Goal: Task Accomplishment & Management: Manage account settings

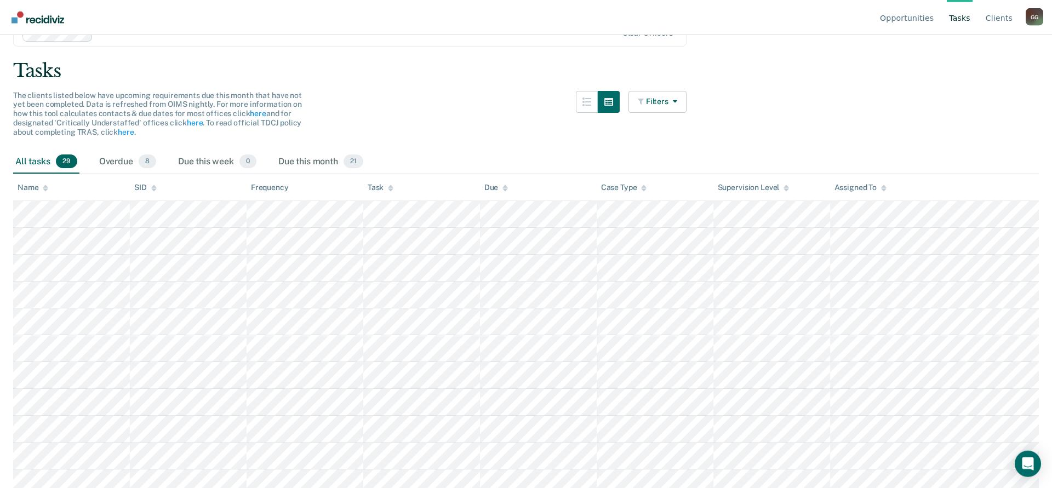
scroll to position [56, 0]
click at [1001, 18] on link "Client s" at bounding box center [999, 17] width 31 height 35
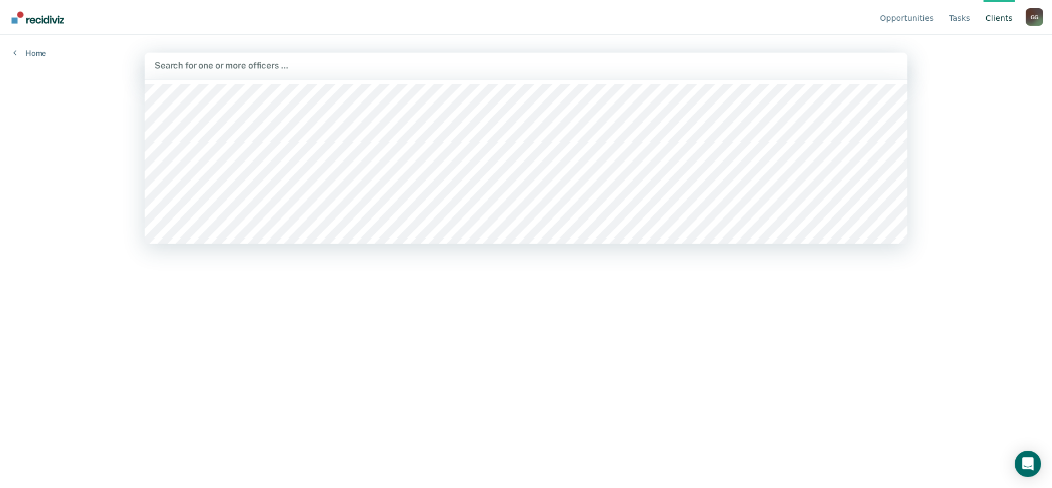
click at [176, 66] on div at bounding box center [526, 65] width 743 height 13
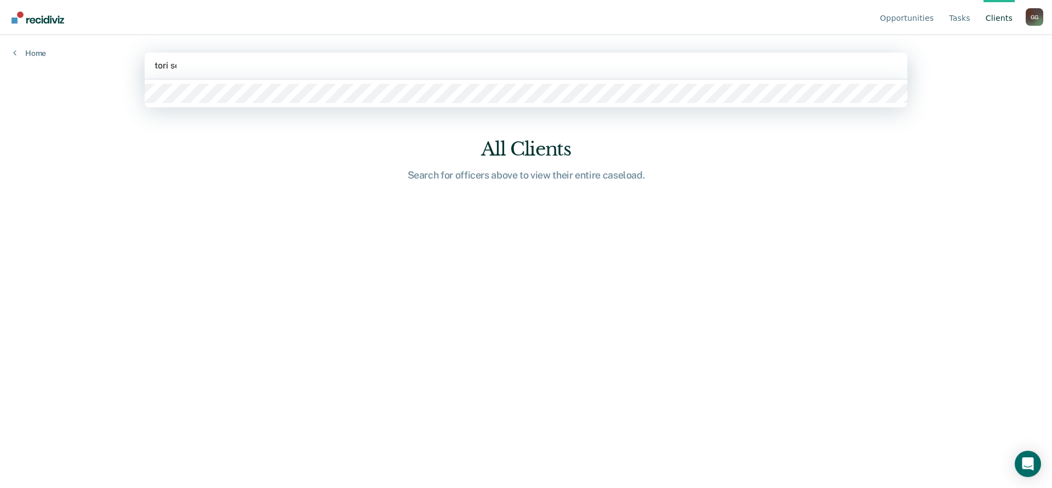
type input "tori ser"
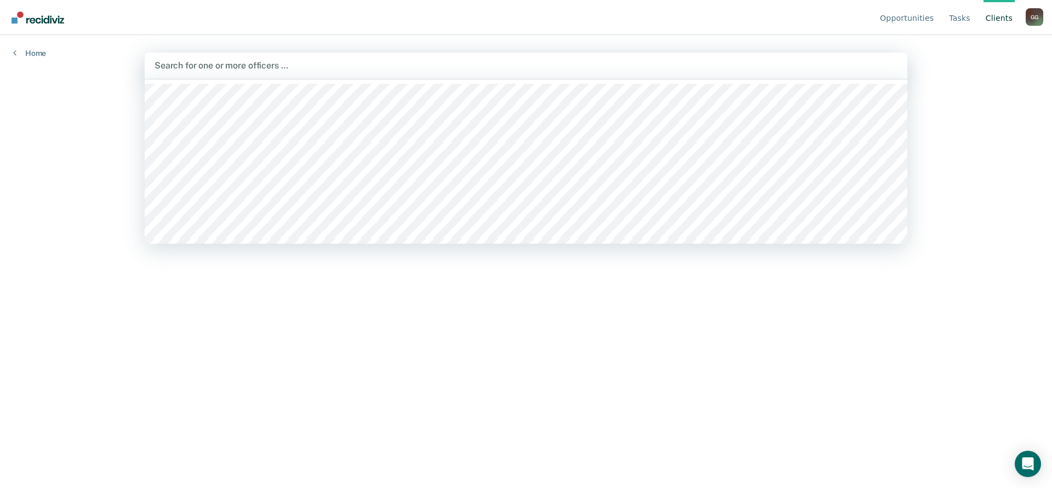
click at [182, 68] on div at bounding box center [526, 65] width 743 height 13
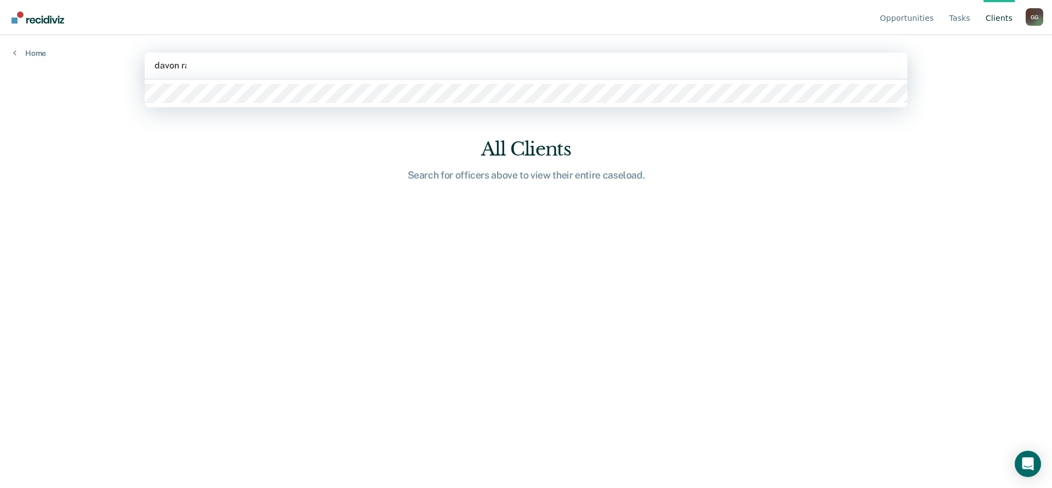
type input "davon ray"
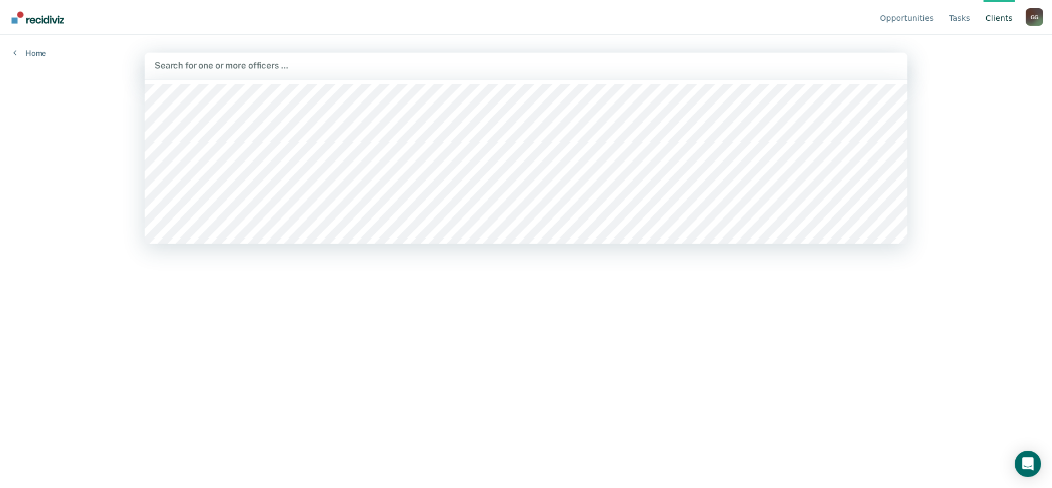
click at [219, 66] on div at bounding box center [526, 65] width 743 height 13
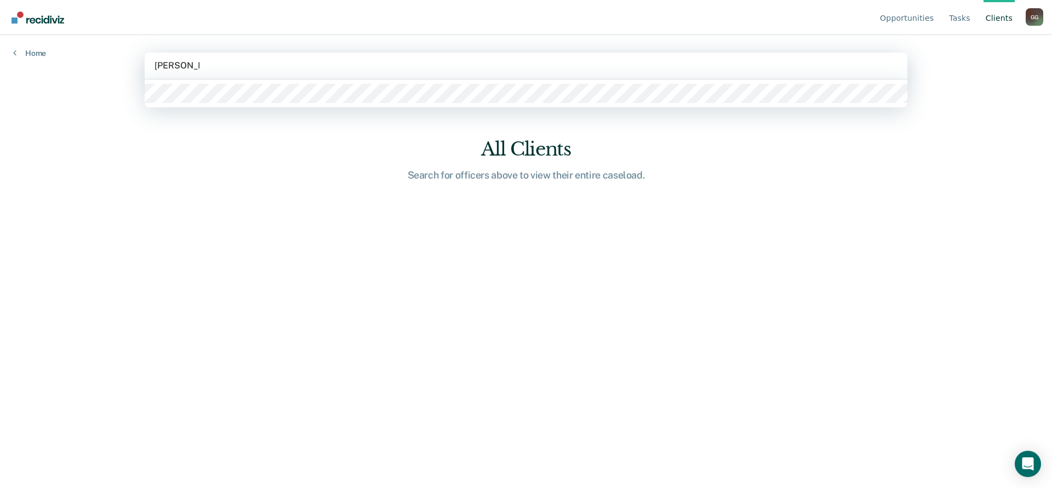
type input "tori sergent"
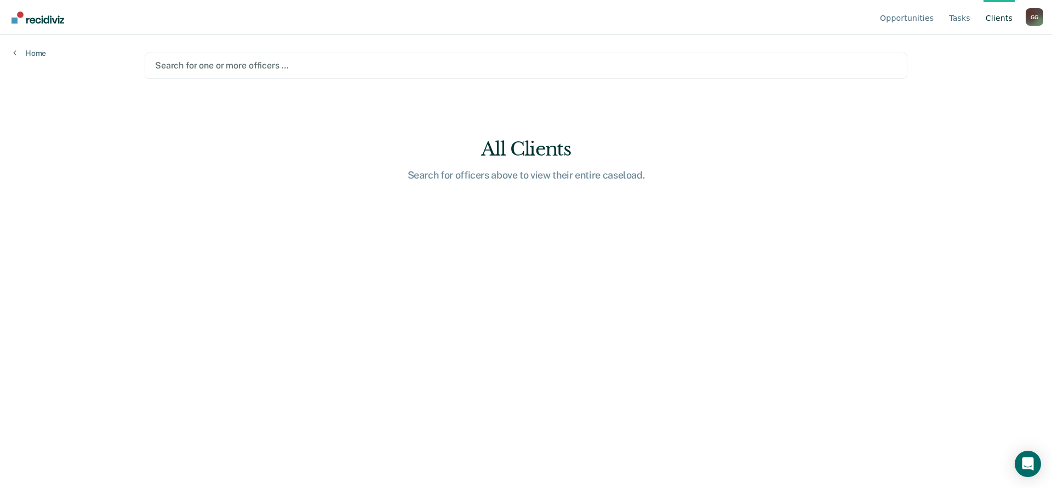
click at [209, 65] on div at bounding box center [526, 65] width 742 height 13
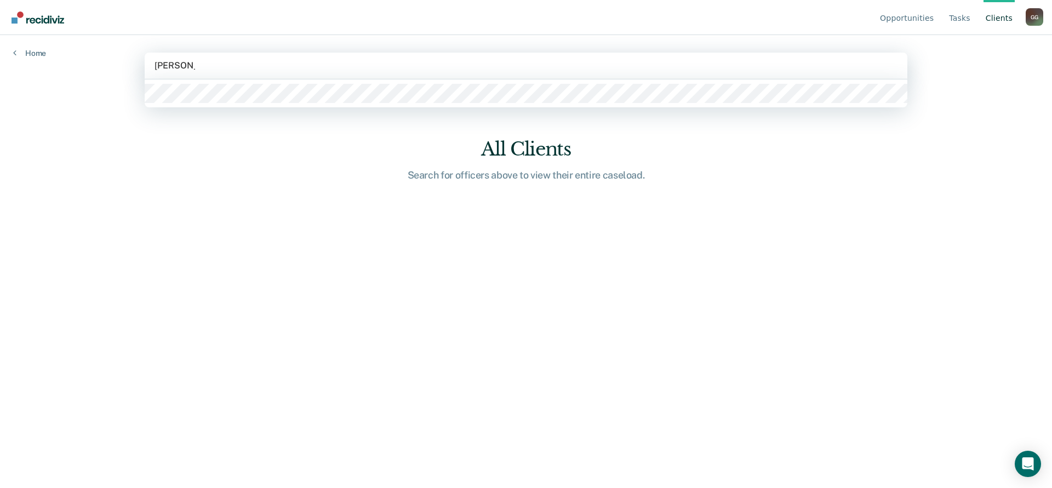
type input "jason dean"
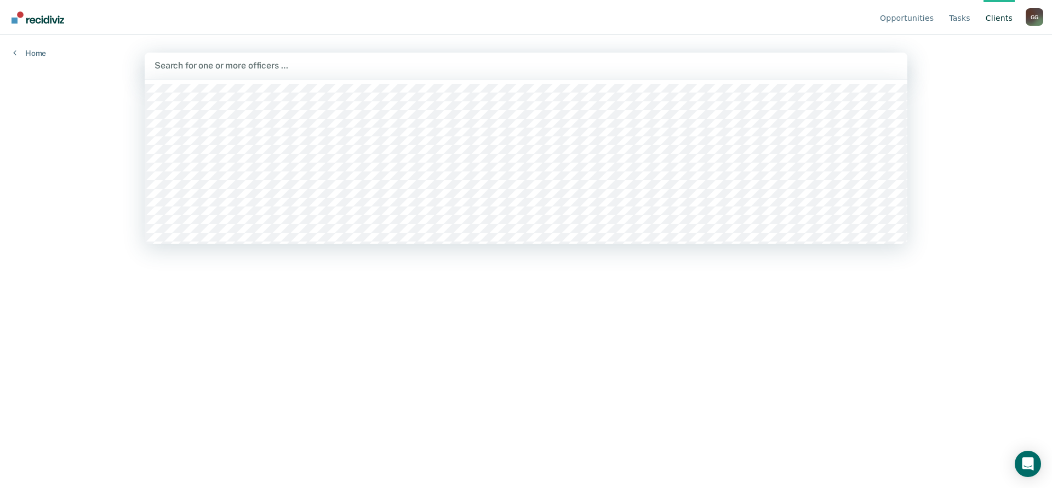
click at [165, 67] on div at bounding box center [526, 65] width 743 height 13
type input "john tr"
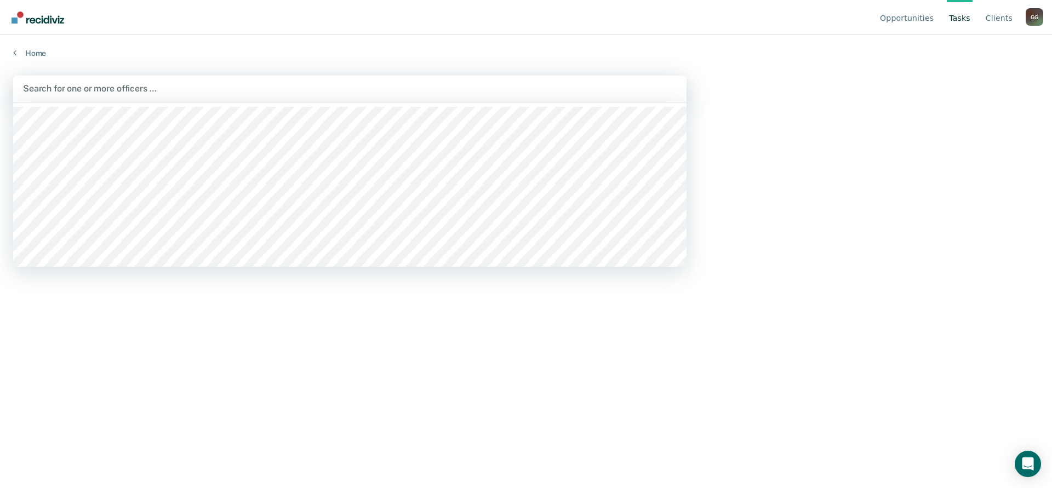
click at [51, 85] on div at bounding box center [350, 88] width 654 height 13
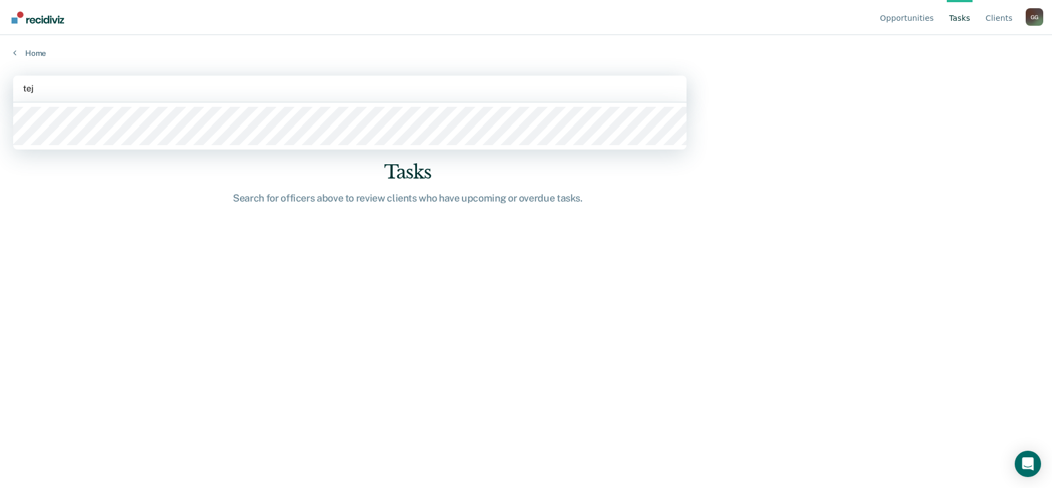
type input "teja"
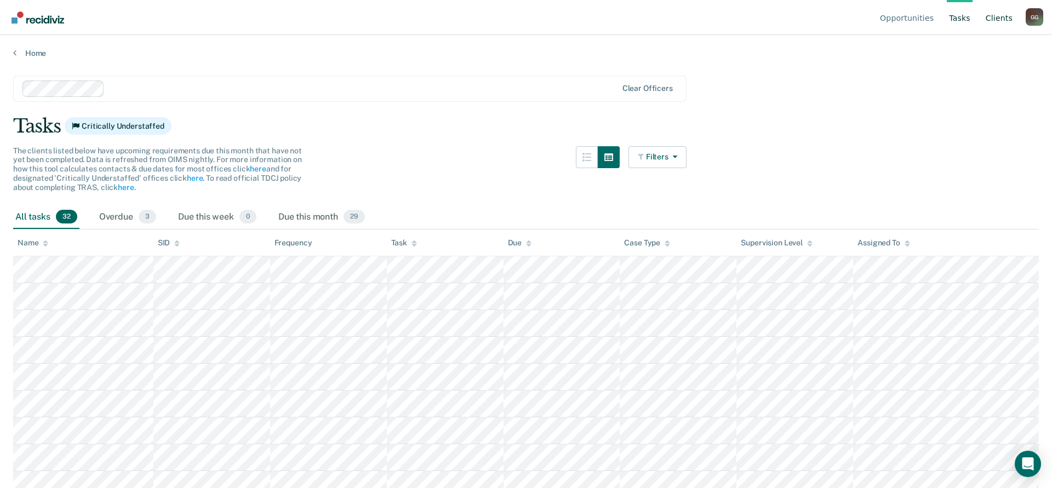
click at [1003, 16] on link "Client s" at bounding box center [999, 17] width 31 height 35
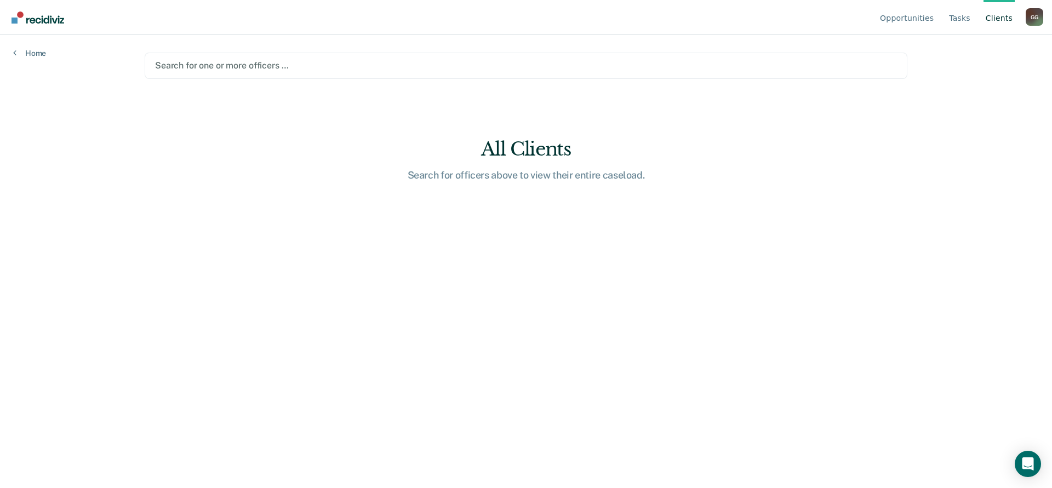
click at [216, 67] on div at bounding box center [526, 65] width 742 height 13
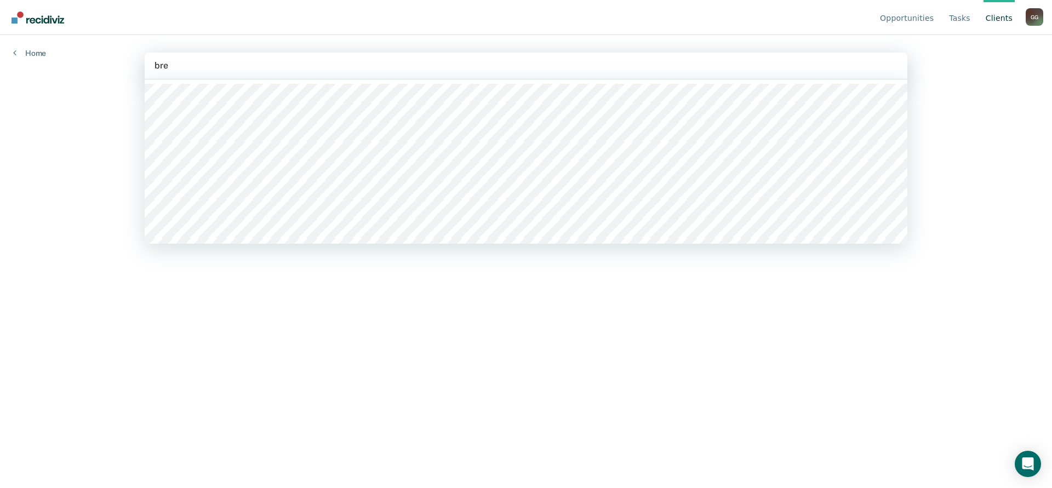
type input "brea"
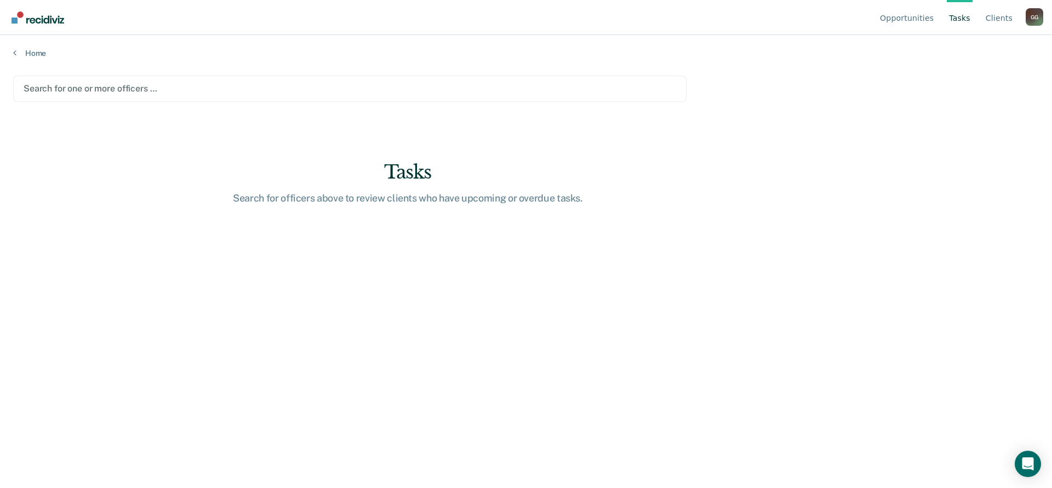
click at [82, 90] on div at bounding box center [350, 88] width 653 height 13
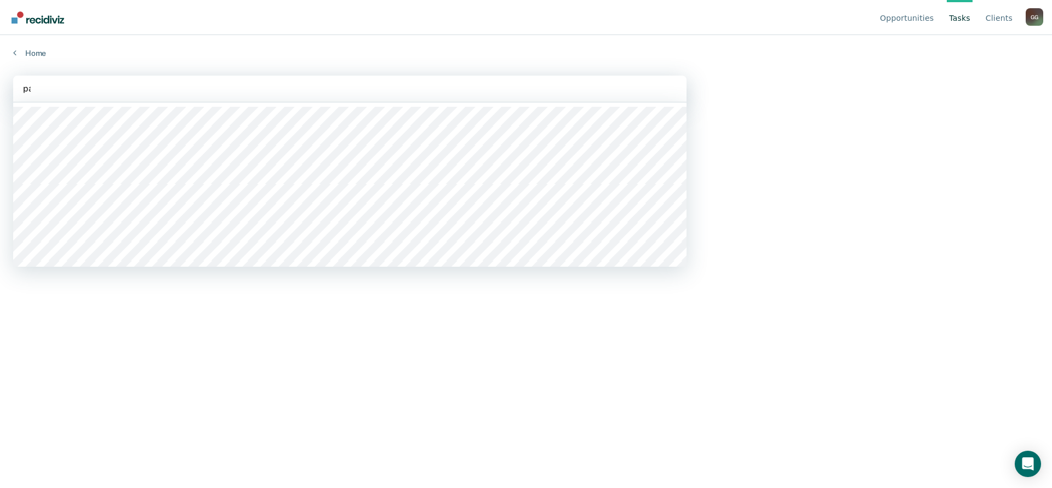
type input "pam"
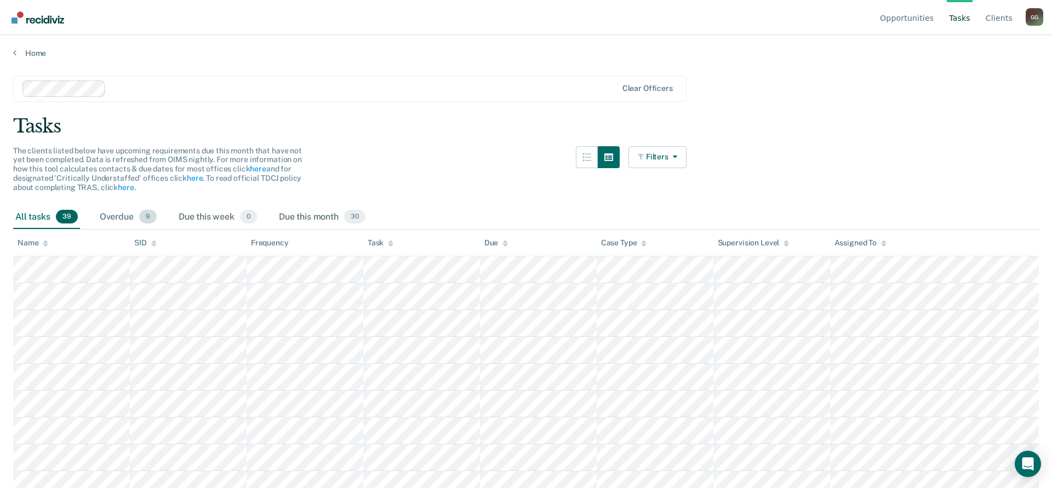
click at [144, 219] on span "9" at bounding box center [148, 217] width 18 height 14
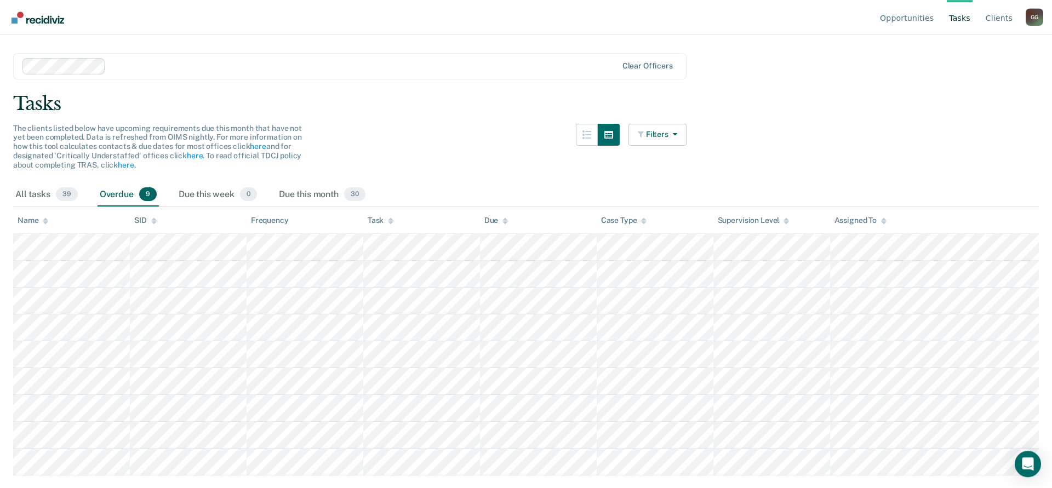
scroll to position [33, 0]
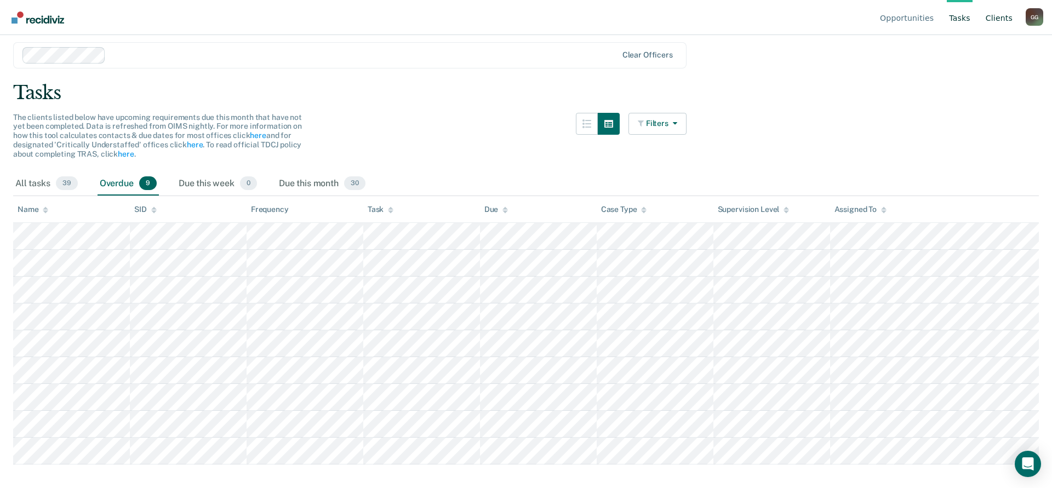
click at [1001, 19] on link "Client s" at bounding box center [999, 17] width 31 height 35
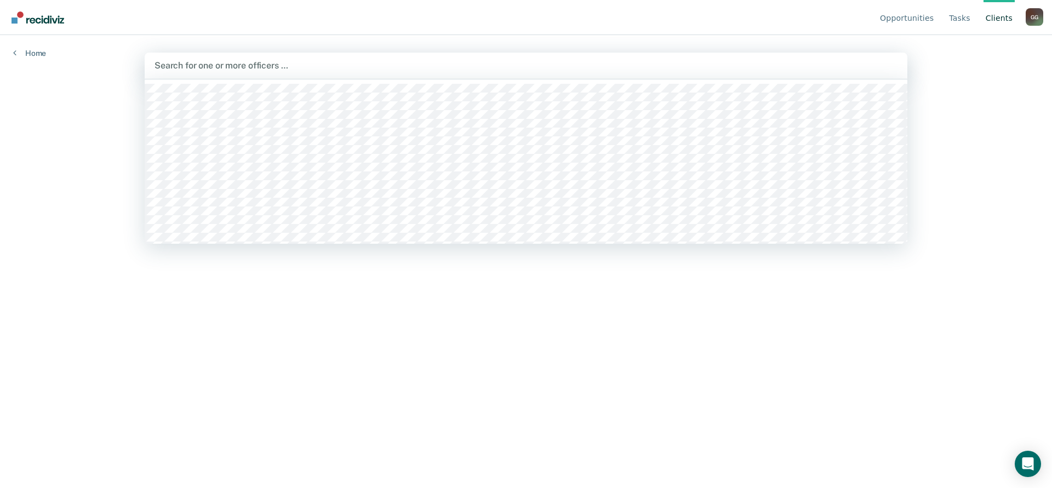
click at [218, 68] on div at bounding box center [526, 65] width 743 height 13
type input "g"
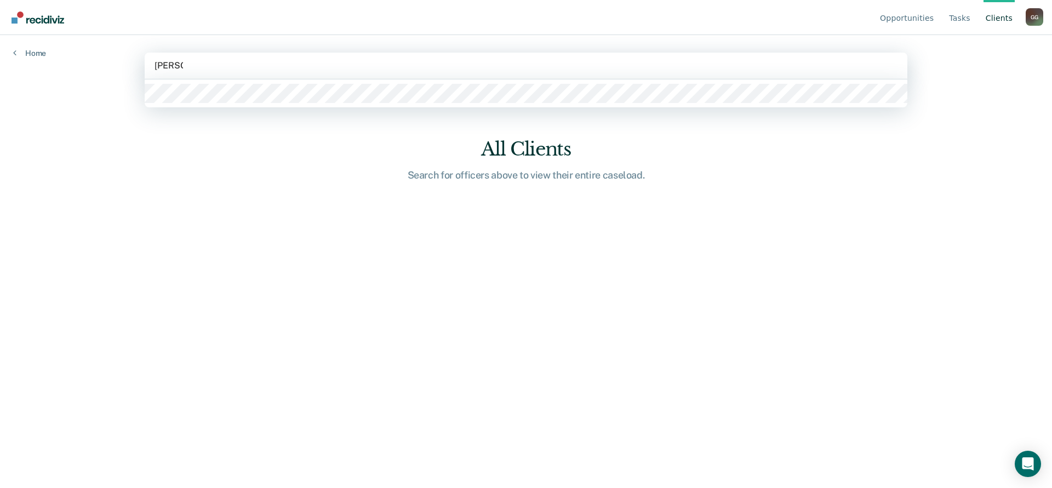
type input "greg gi"
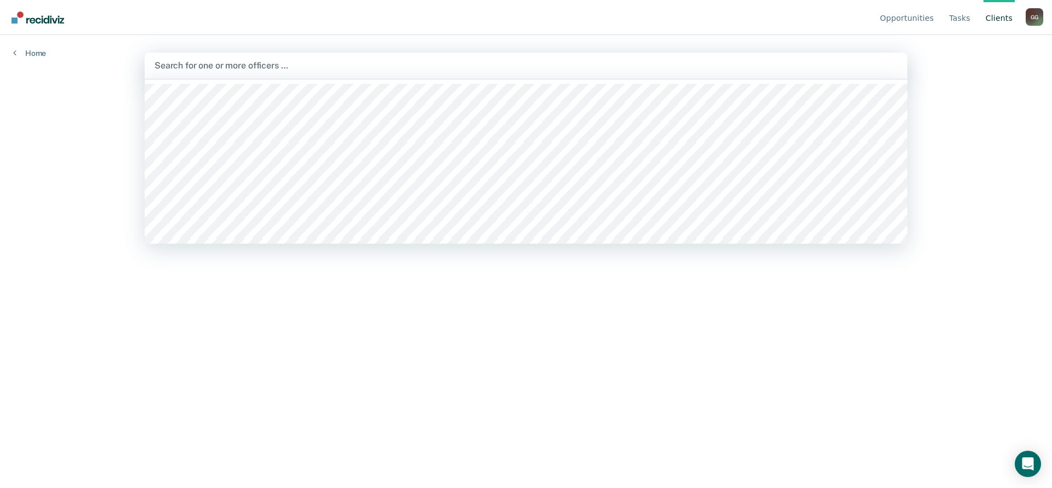
click at [194, 73] on div "Search for one or more officers …" at bounding box center [526, 66] width 763 height 26
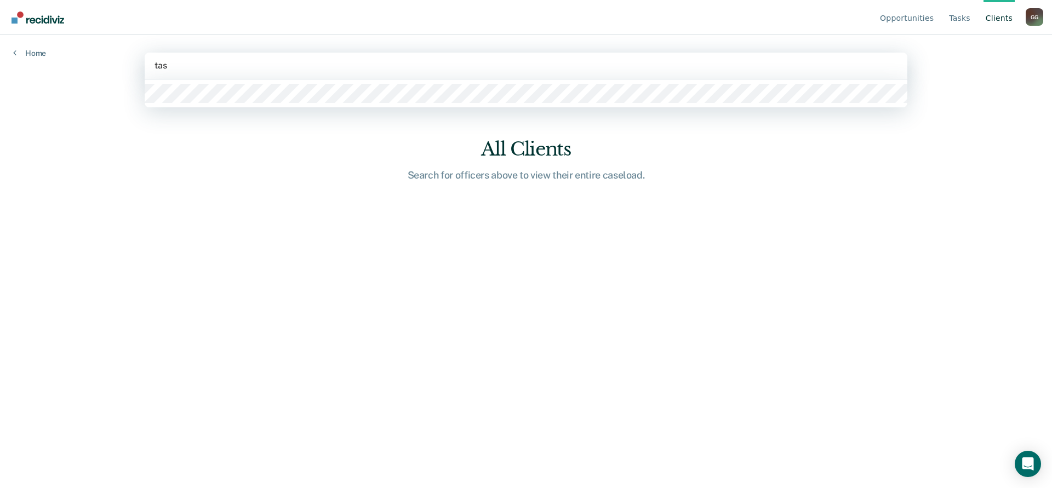
type input "tash"
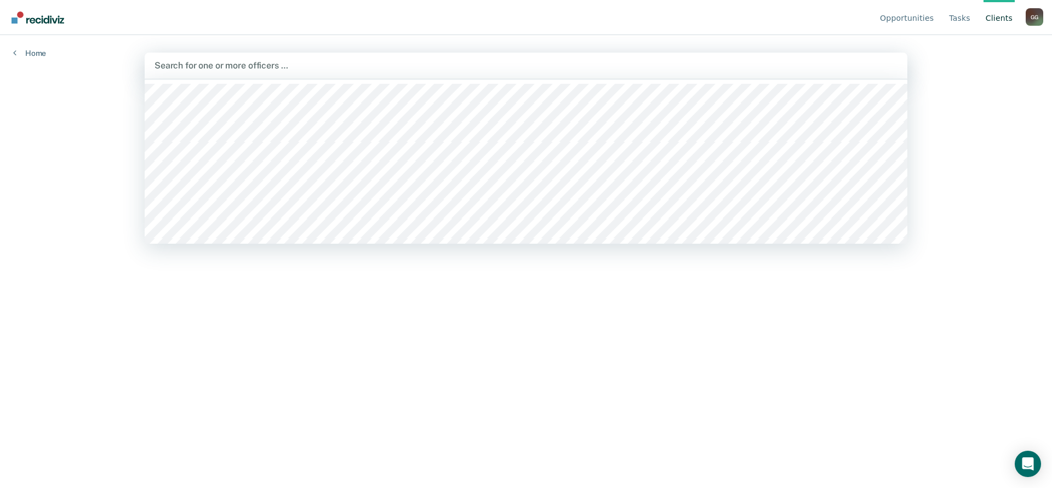
click at [214, 68] on div at bounding box center [526, 65] width 743 height 13
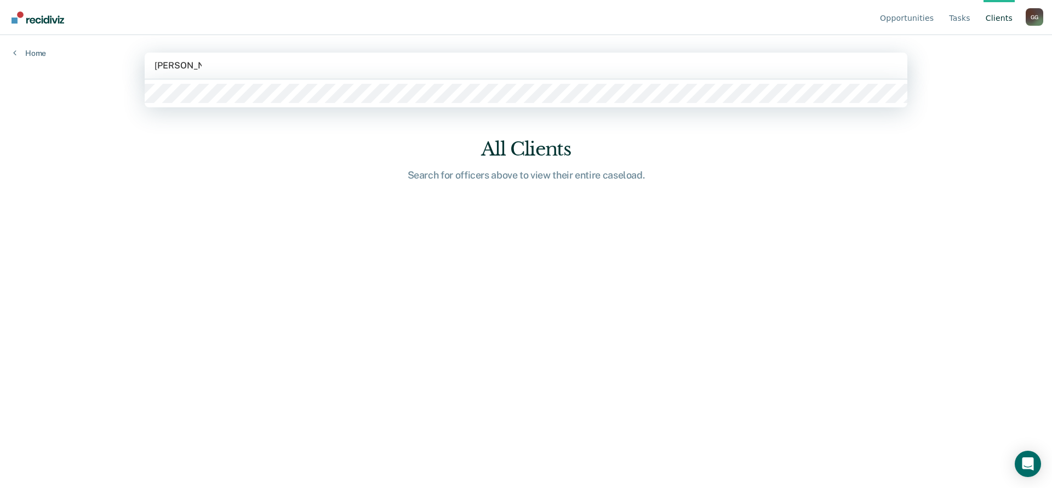
type input "brandi mays"
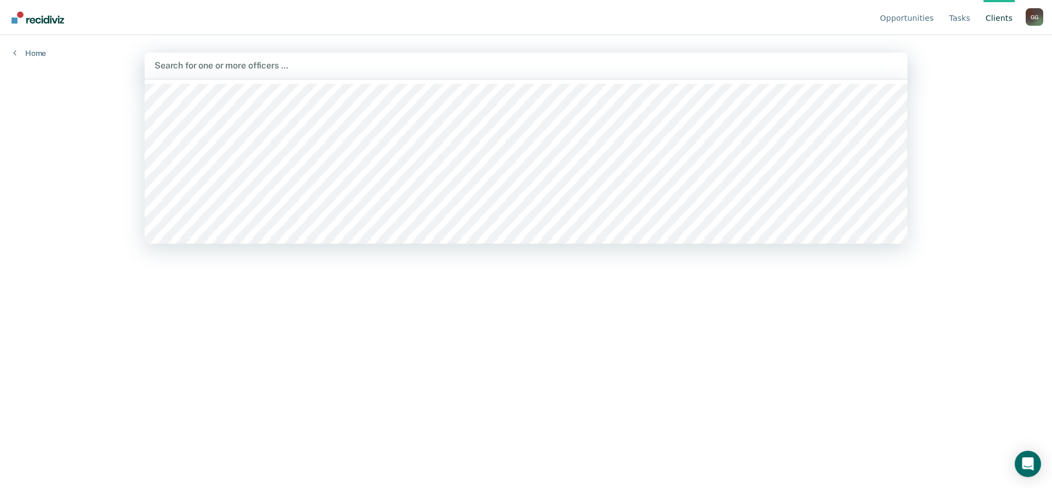
click at [210, 67] on div at bounding box center [526, 65] width 743 height 13
type input "aman"
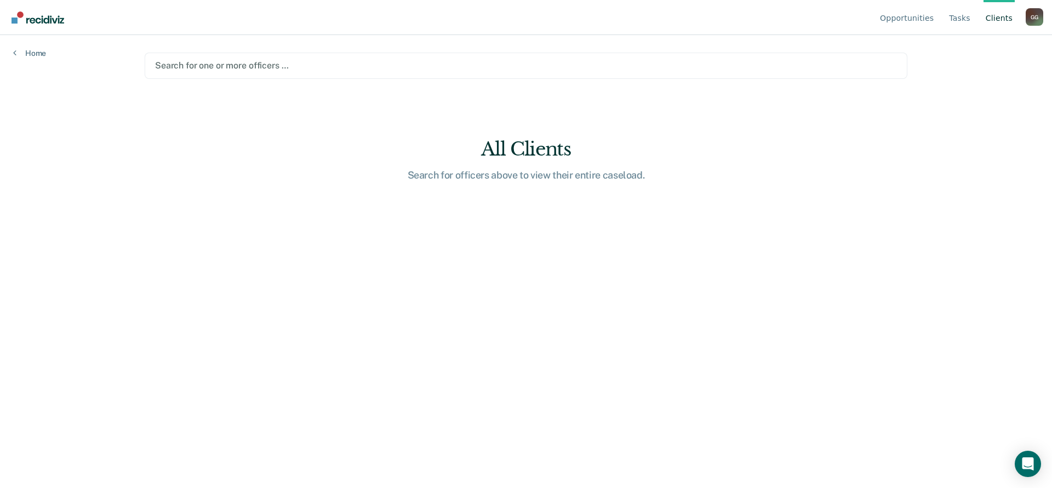
click at [224, 68] on div at bounding box center [526, 65] width 742 height 13
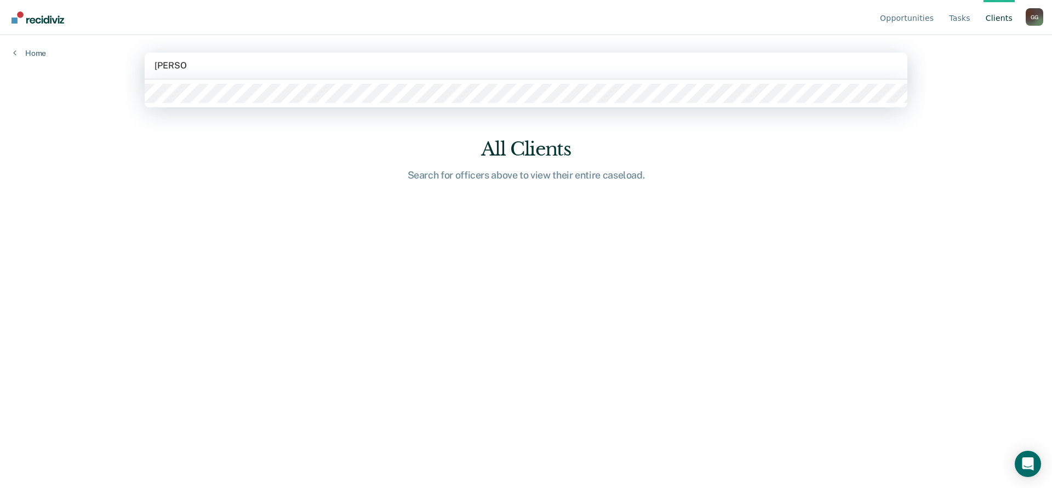
type input "bryan he"
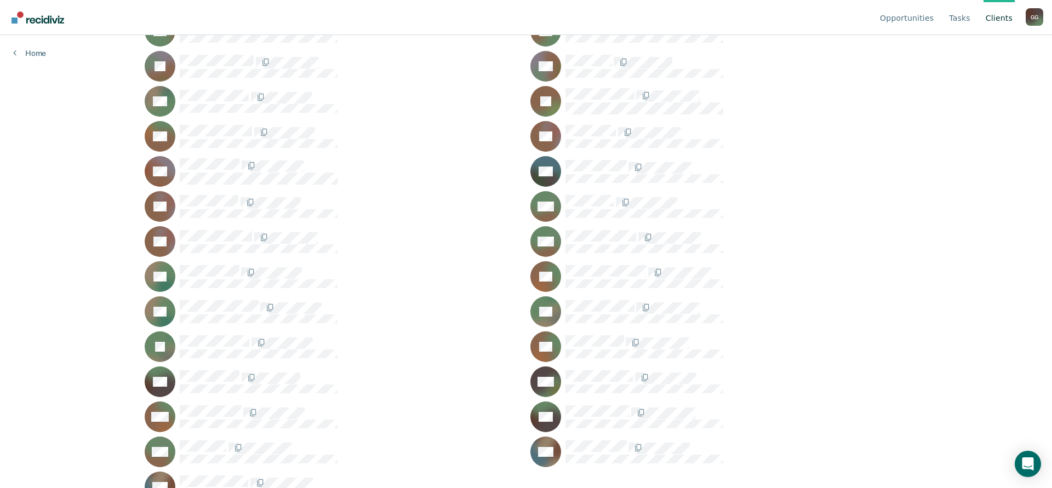
scroll to position [1741, 0]
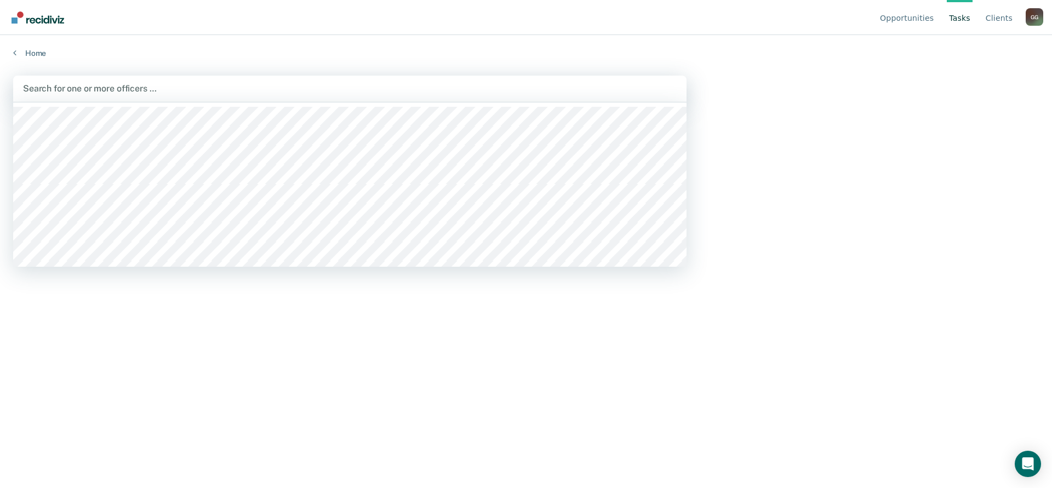
click at [86, 87] on div at bounding box center [350, 88] width 654 height 13
type input "[PERSON_NAME]"
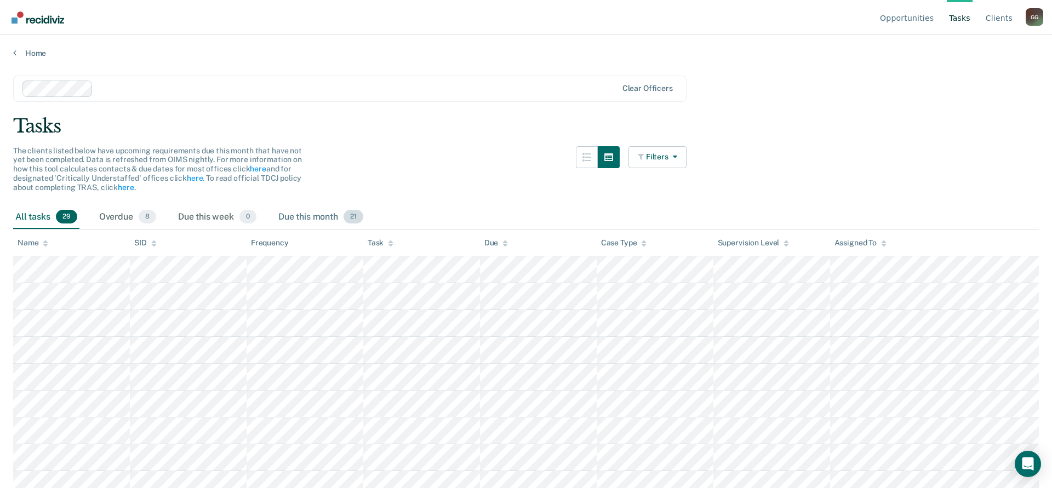
click at [360, 217] on span "21" at bounding box center [354, 217] width 20 height 14
click at [961, 18] on link "Tasks" at bounding box center [960, 17] width 26 height 35
click at [28, 215] on div "All tasks 29" at bounding box center [46, 217] width 66 height 24
click at [673, 157] on icon "button" at bounding box center [673, 157] width 9 height 8
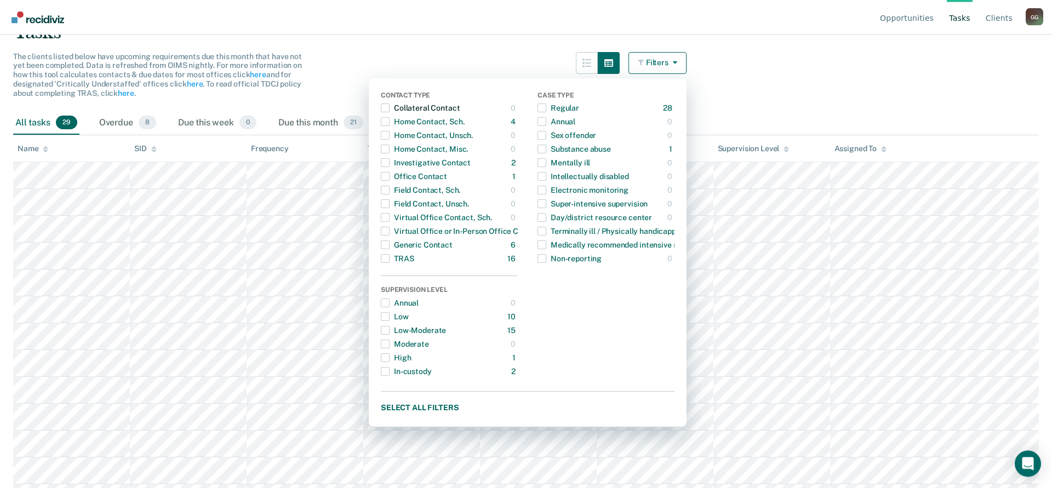
scroll to position [112, 0]
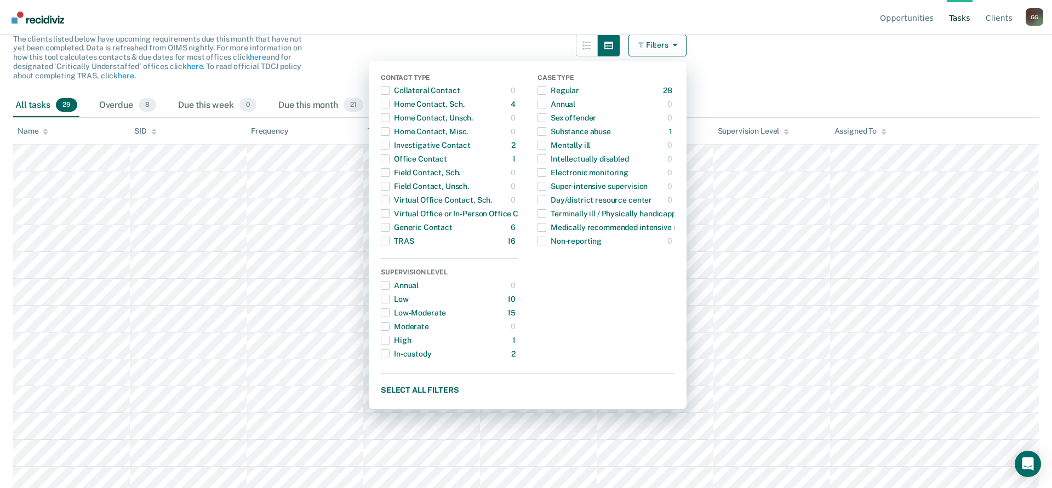
click at [993, 108] on div "All tasks 29 Overdue 8 Due this week 0 Due this month 21" at bounding box center [526, 106] width 1026 height 24
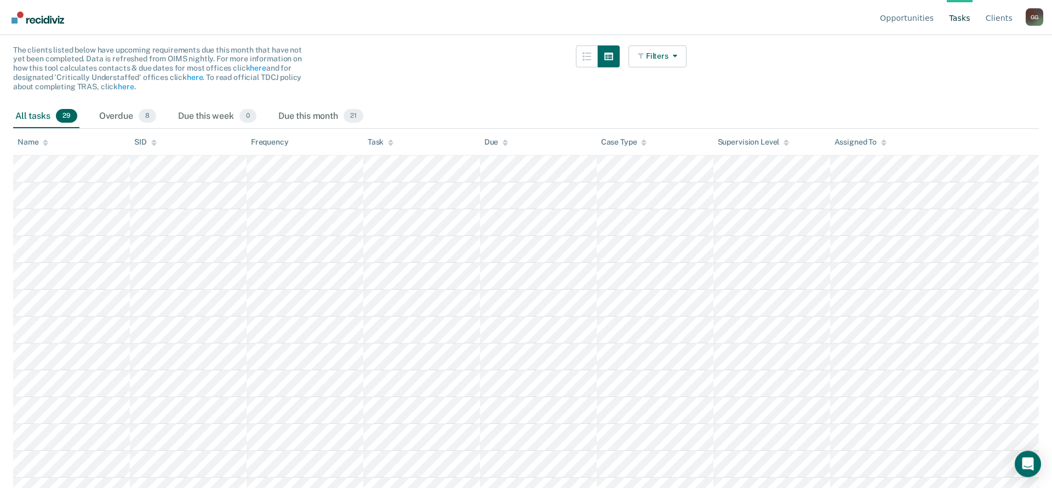
scroll to position [0, 0]
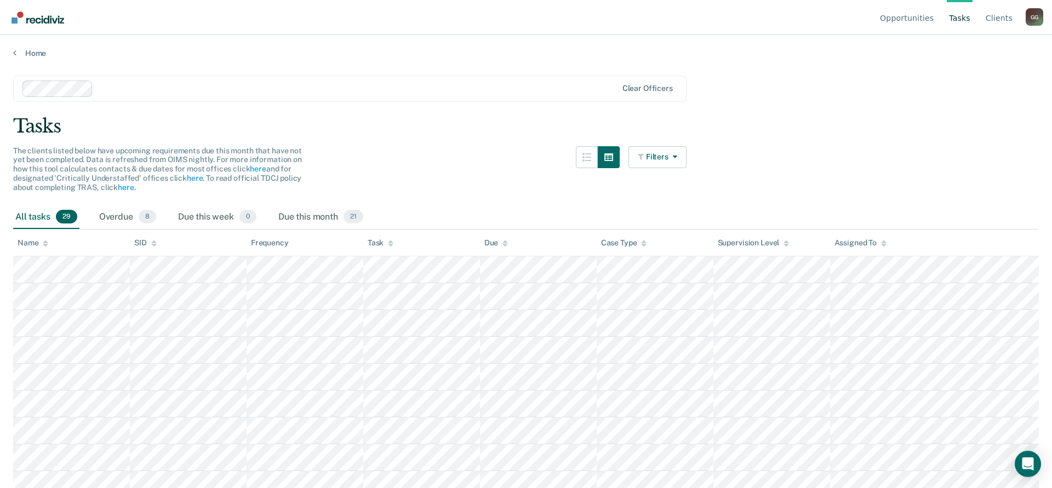
click at [1030, 19] on div "G G" at bounding box center [1035, 17] width 18 height 18
click at [970, 197] on main "Clear officers Tasks The clients listed below have upcoming requirements due th…" at bounding box center [526, 271] width 1052 height 427
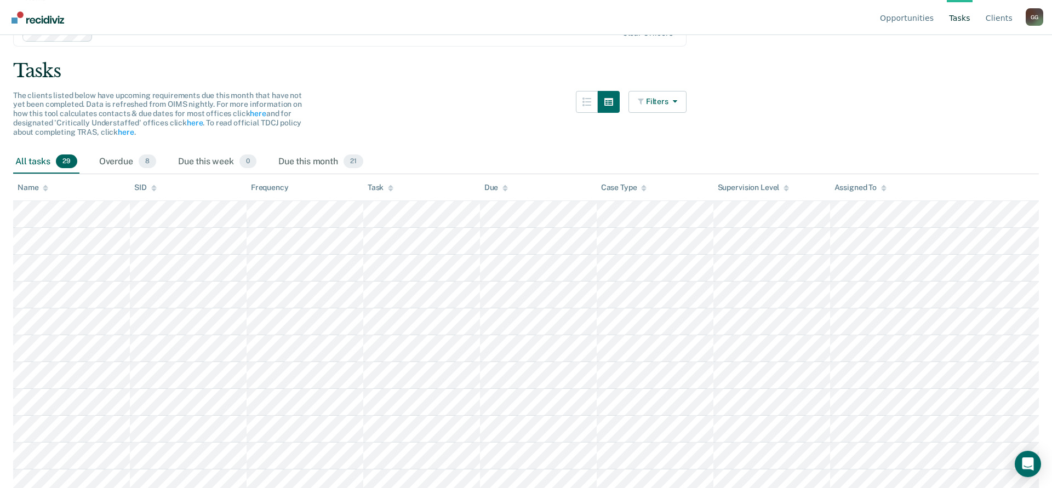
scroll to position [56, 0]
click at [392, 190] on icon at bounding box center [390, 189] width 5 height 3
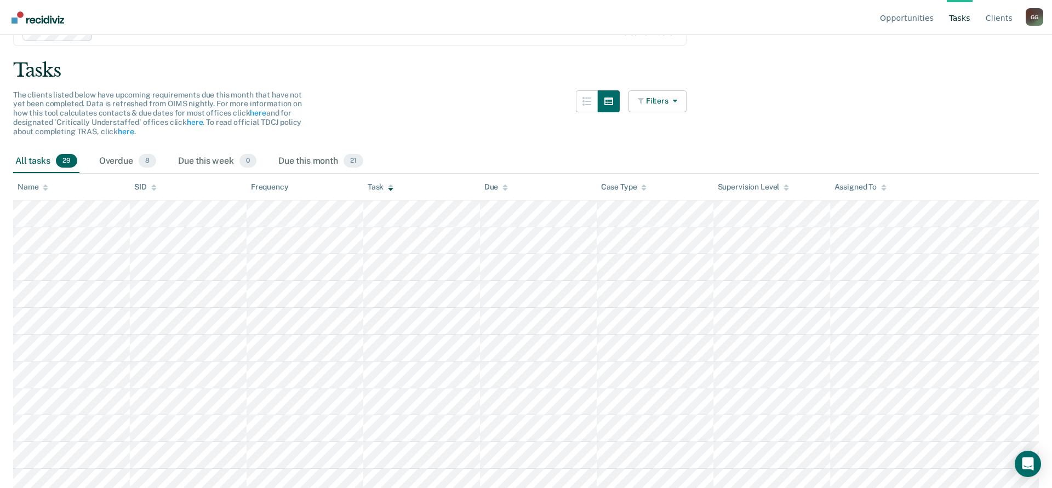
click at [392, 190] on icon at bounding box center [390, 189] width 5 height 3
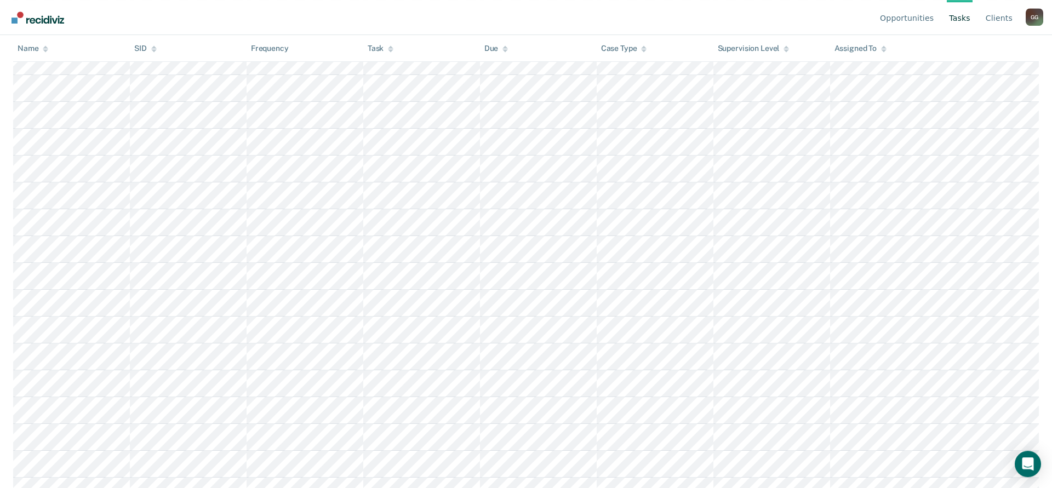
scroll to position [547, 0]
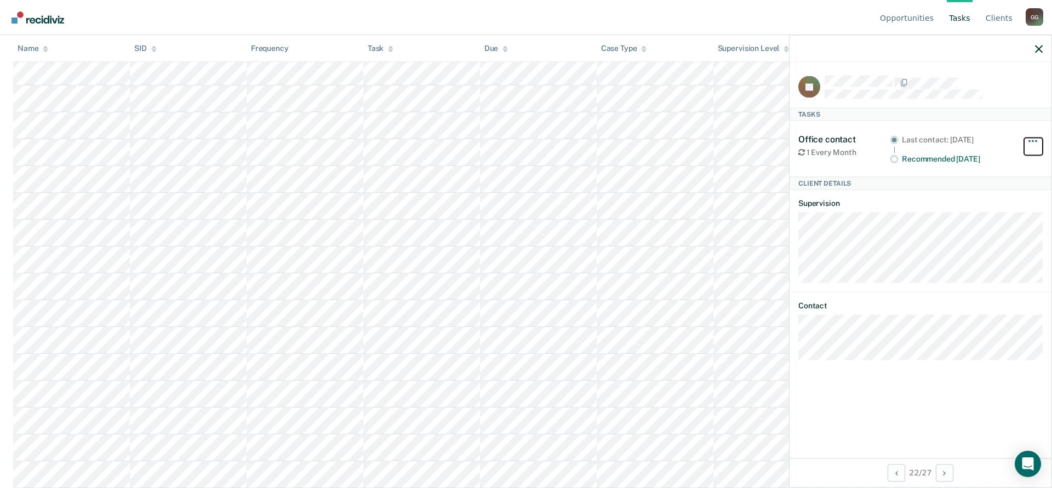
click at [1033, 140] on span "button" at bounding box center [1033, 141] width 2 height 2
click at [1037, 45] on button "button" at bounding box center [1039, 48] width 8 height 9
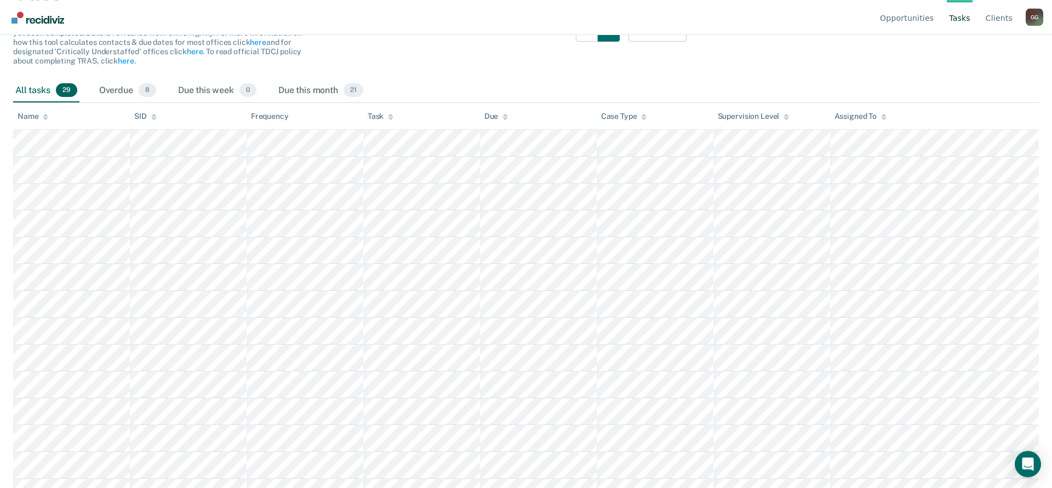
scroll to position [0, 0]
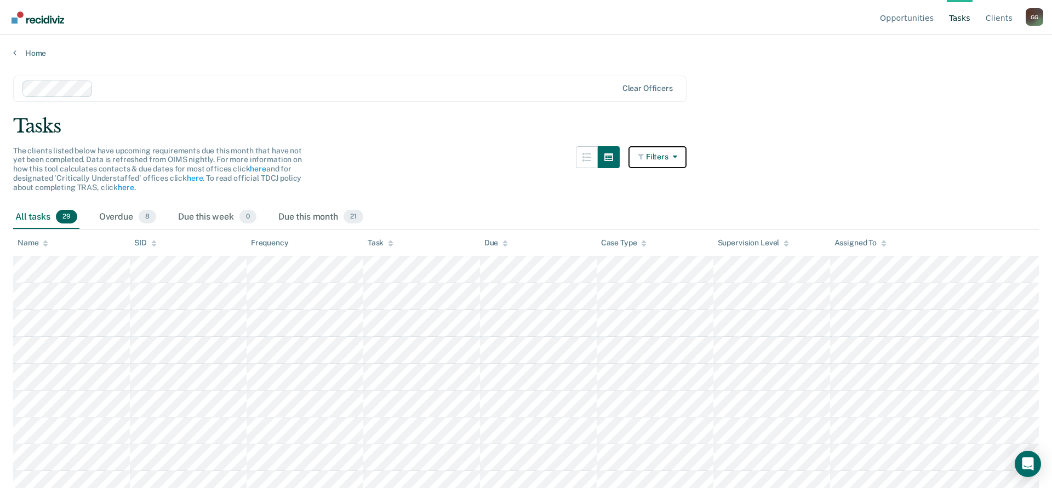
click at [676, 157] on icon "button" at bounding box center [673, 157] width 9 height 8
click at [915, 18] on link "Opportunities" at bounding box center [907, 17] width 58 height 35
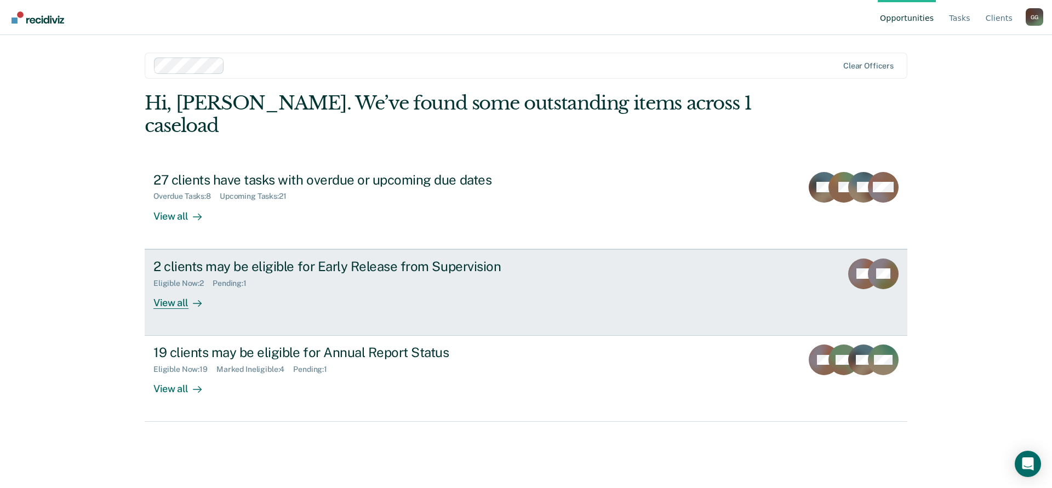
click at [199, 259] on div "2 clients may be eligible for Early Release from Supervision" at bounding box center [345, 267] width 385 height 16
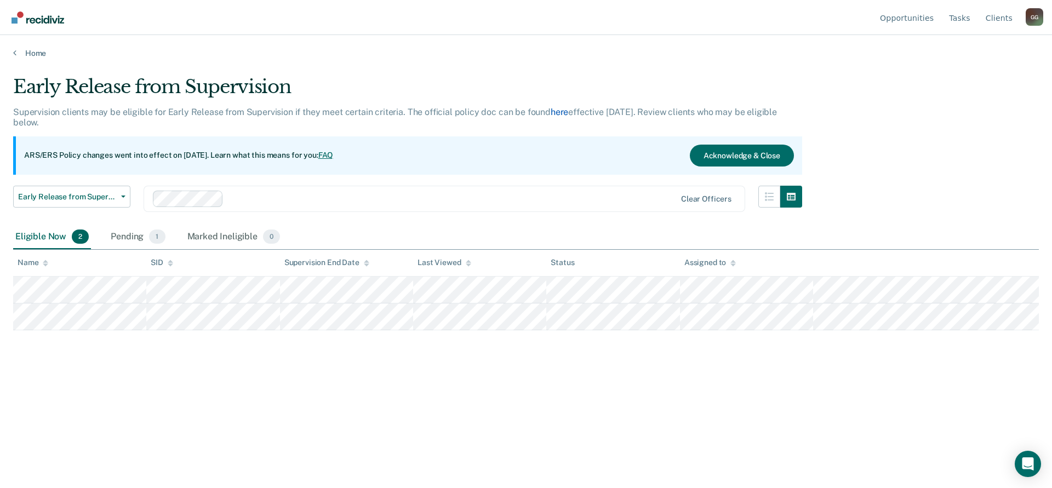
click at [553, 107] on link "here" at bounding box center [560, 112] width 18 height 10
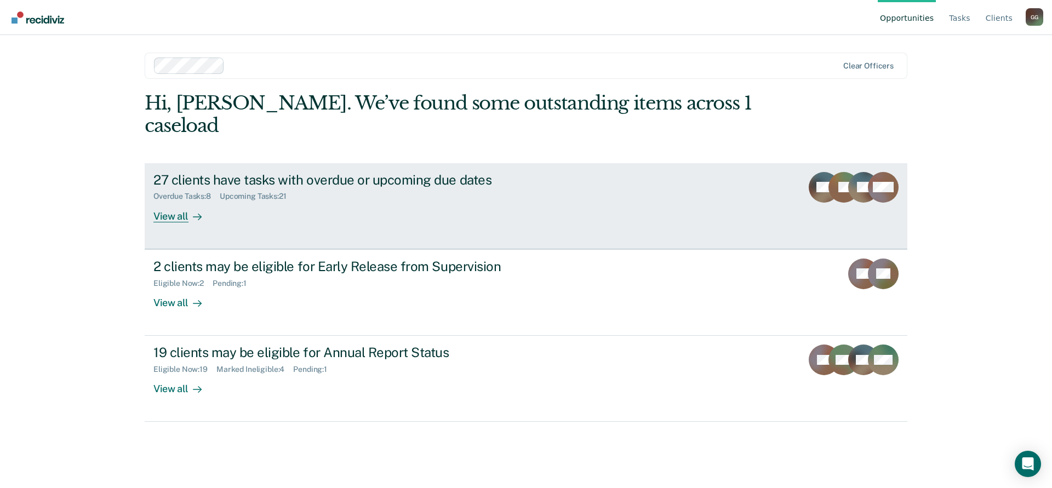
click at [249, 172] on div "27 clients have tasks with overdue or upcoming due dates" at bounding box center [345, 180] width 385 height 16
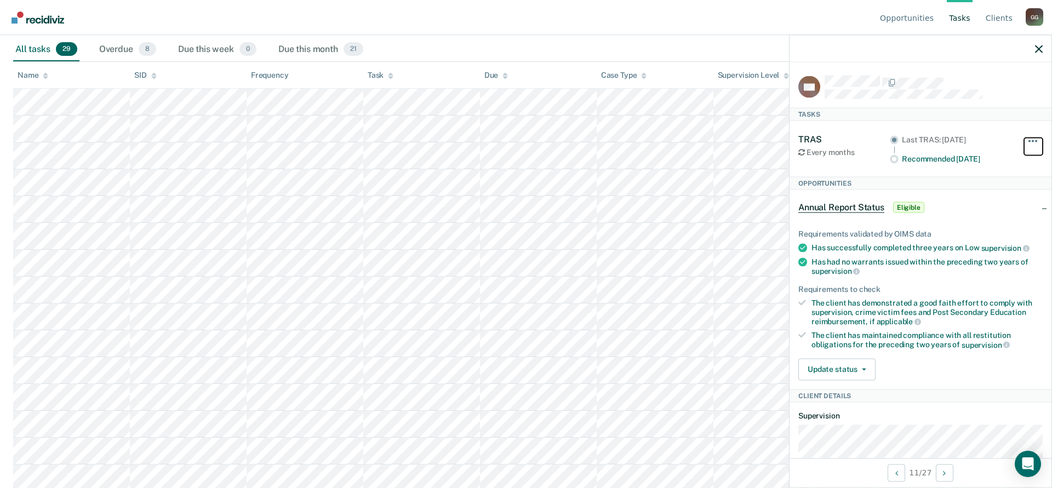
click at [1032, 142] on button "button" at bounding box center [1033, 147] width 19 height 18
click at [1040, 49] on icon "button" at bounding box center [1039, 49] width 8 height 8
